Goal: Transaction & Acquisition: Purchase product/service

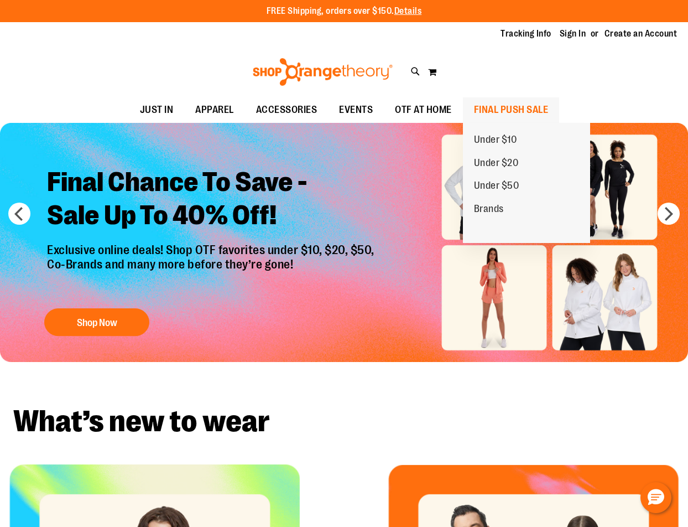
click at [509, 108] on span "FINAL PUSH SALE" at bounding box center [511, 109] width 75 height 25
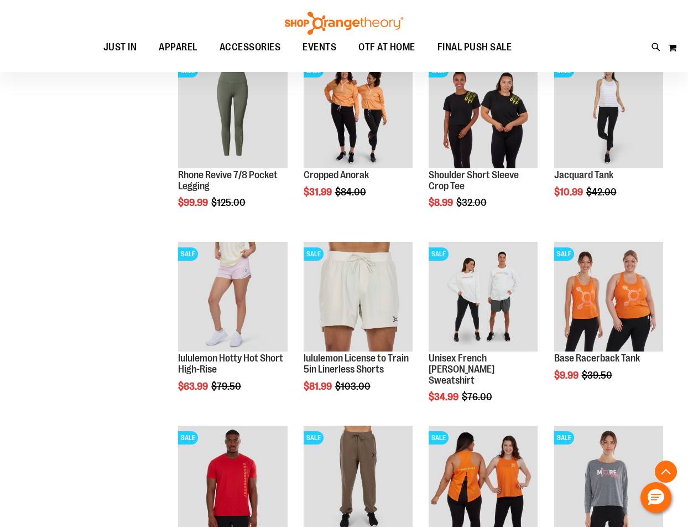
scroll to position [719, 0]
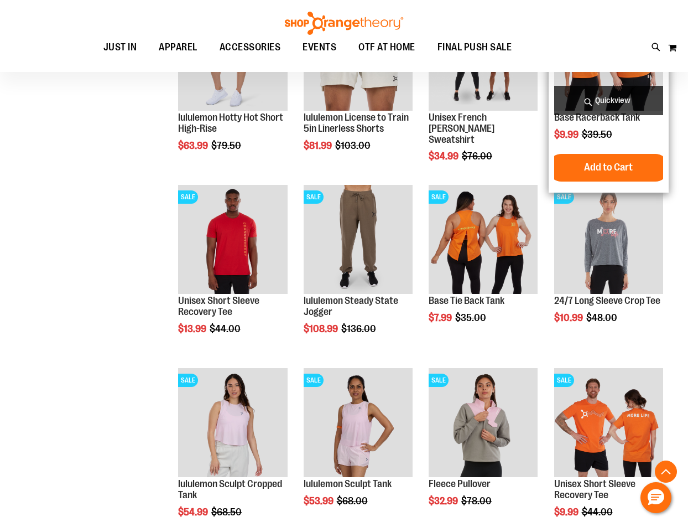
scroll to position [1051, 0]
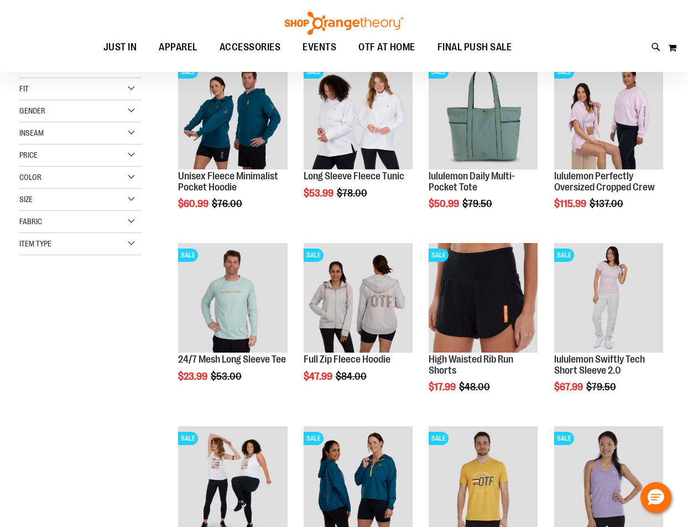
scroll to position [55, 0]
